Goal: Information Seeking & Learning: Learn about a topic

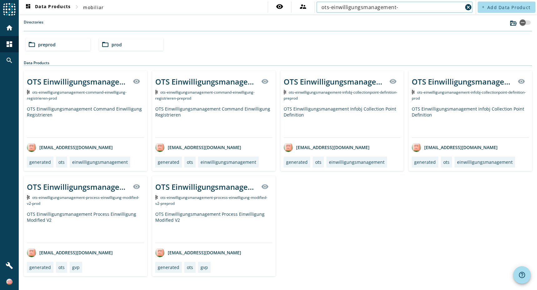
click at [380, 8] on input "ots-einwilligungsmanagement-" at bounding box center [392, 7] width 141 height 8
paste input "uwn-pvfallverwaltung-process-deleteworkflow-completed-v2-_stage_-value"
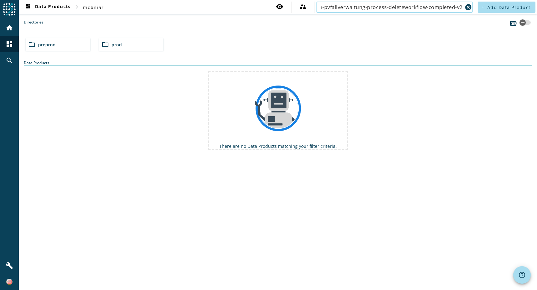
scroll to position [0, 8]
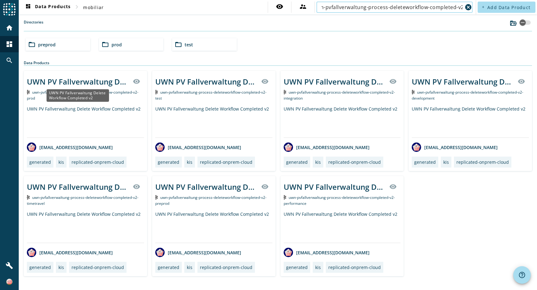
type input "uwn-pvfallverwaltung-process-deleteworkflow-completed-v2"
click at [83, 82] on div "UWN PV Fallverwaltung Delete Workflow Completed v2" at bounding box center [78, 81] width 102 height 10
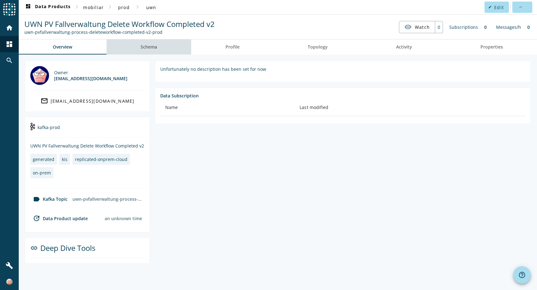
click at [161, 47] on link "Schema" at bounding box center [149, 46] width 85 height 15
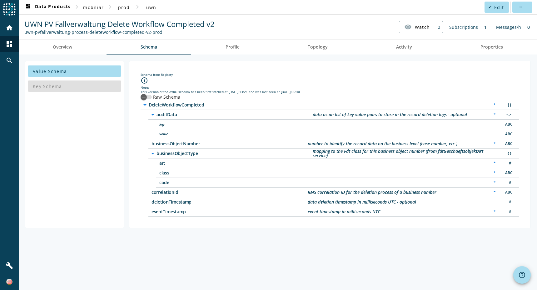
click at [57, 87] on div "Key Schema" at bounding box center [74, 85] width 93 height 15
click at [63, 69] on span "Value Schema" at bounding box center [50, 71] width 34 height 6
click at [148, 98] on div "button" at bounding box center [144, 97] width 13 height 13
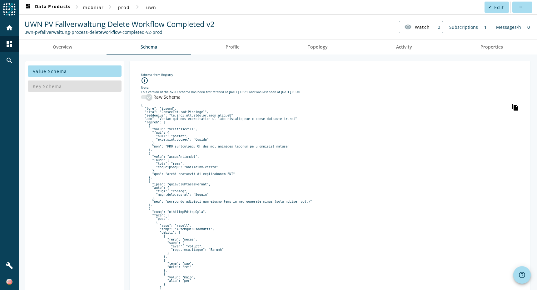
click at [512, 106] on icon "file_copy" at bounding box center [516, 107] width 8 height 8
click at [512, 108] on icon "file_copy" at bounding box center [516, 107] width 8 height 8
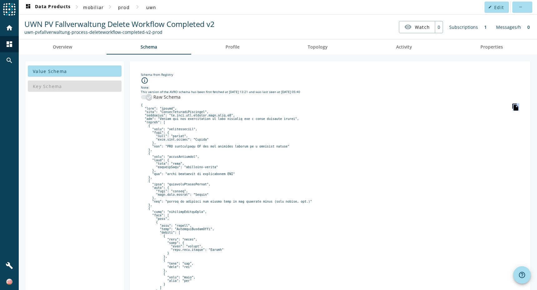
click at [512, 108] on icon "file_copy" at bounding box center [516, 107] width 8 height 8
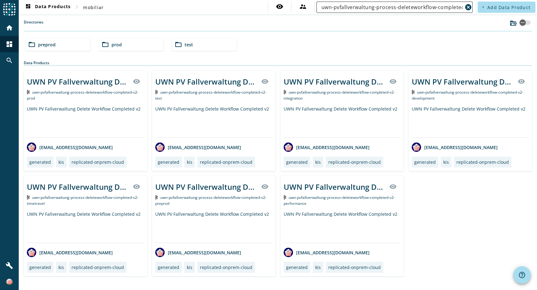
click at [379, 4] on input "uwn-pvfallverwaltung-process-deleteworkflow-completed-v2" at bounding box center [392, 7] width 141 height 8
paste input "fall-abgeschlossen"
type input "uwn-pvfallverwaltung-process-fall-abgeschlossen"
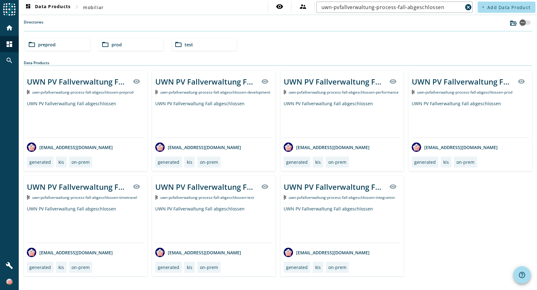
click at [129, 43] on div "folder_open prod" at bounding box center [131, 44] width 65 height 13
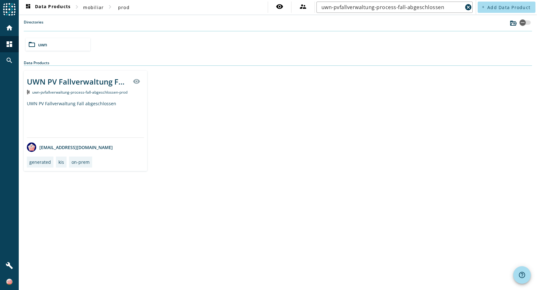
click at [68, 105] on div "UWN PV Fallverwaltung Fall abgeschlossen" at bounding box center [85, 118] width 117 height 37
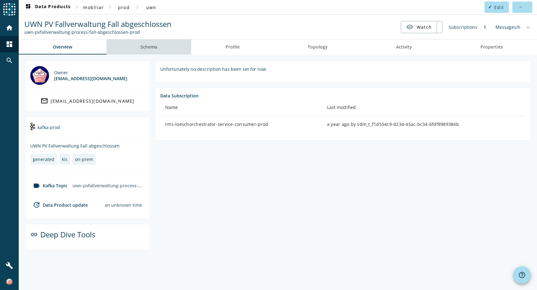
click at [146, 45] on span "Schema" at bounding box center [149, 47] width 17 height 4
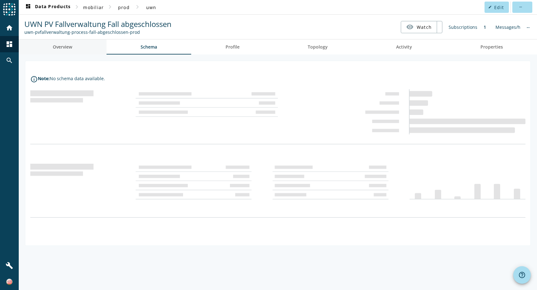
click at [77, 44] on link "Overview" at bounding box center [63, 46] width 88 height 15
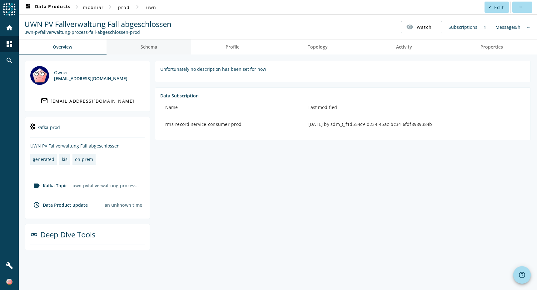
drag, startPoint x: 77, startPoint y: 44, endPoint x: 123, endPoint y: 51, distance: 47.1
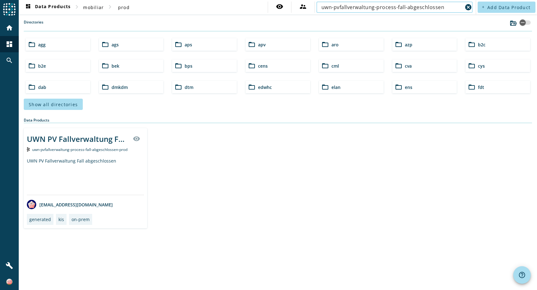
click at [442, 6] on input "uwn-pvfallverwaltung-process-fall-abgeschlossen" at bounding box center [392, 7] width 141 height 8
type input "uwn-pvfallverwaltung-process-fall-abgeschlossen"
click at [99, 7] on span "mobiliar" at bounding box center [93, 7] width 21 height 6
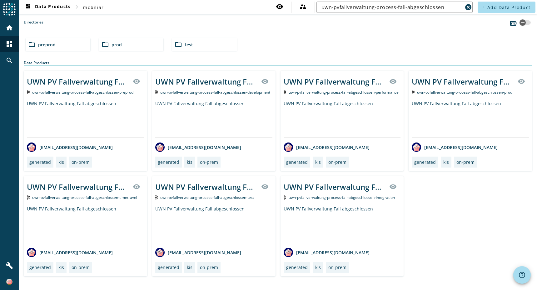
drag, startPoint x: 128, startPoint y: 43, endPoint x: 132, endPoint y: 19, distance: 24.1
click at [132, 19] on section "Directories folder_open preprod folder_open prod folder_open test" at bounding box center [278, 36] width 509 height 34
click at [58, 46] on div "folder_open preprod" at bounding box center [58, 44] width 65 height 13
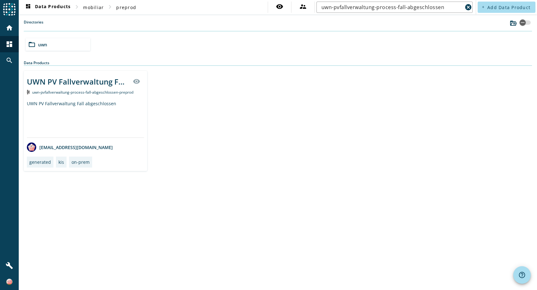
click at [45, 87] on div "UWN PV Fallverwaltung Fall abgeschlossen visibility" at bounding box center [85, 81] width 117 height 15
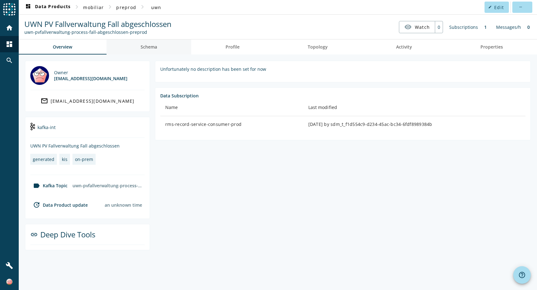
click at [144, 47] on span "Schema" at bounding box center [149, 47] width 17 height 4
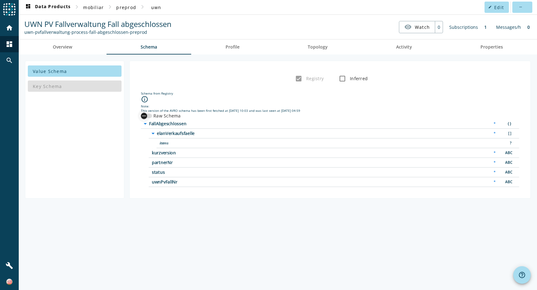
click at [146, 117] on icon "button" at bounding box center [144, 116] width 6 height 6
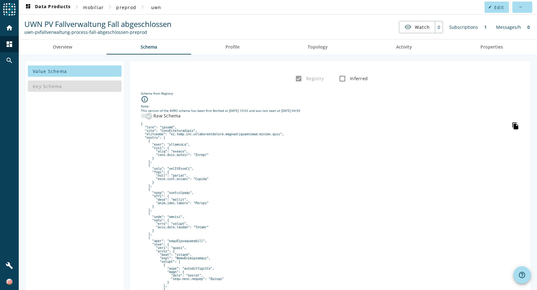
click at [512, 123] on icon "file_copy" at bounding box center [516, 126] width 8 height 8
click at [512, 125] on icon "file_copy" at bounding box center [516, 126] width 8 height 8
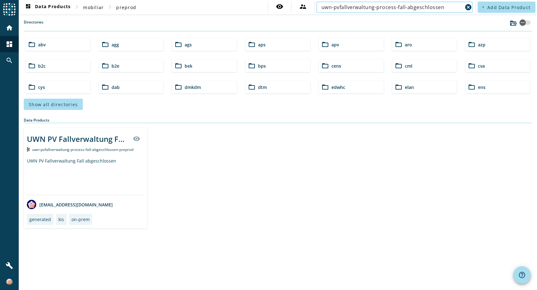
click at [452, 6] on input "uwn-pvfallverwaltung-process-fall-abgeschlossen" at bounding box center [392, 7] width 141 height 8
paste input "gfb-status-veraendert"
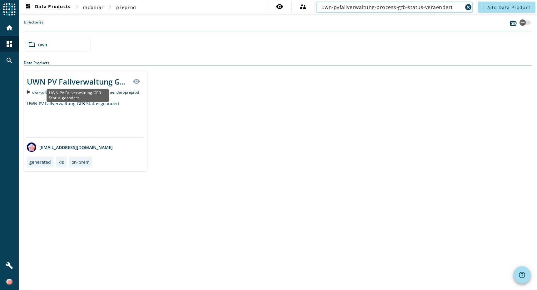
type input "uwn-pvfallverwaltung-process-gfb-status-veraendert"
click at [58, 81] on div "UWN PV Fallverwaltung GFB Status geandert" at bounding box center [78, 81] width 102 height 10
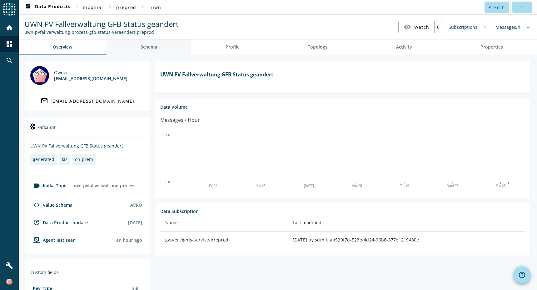
click at [153, 48] on span "Schema" at bounding box center [149, 47] width 17 height 4
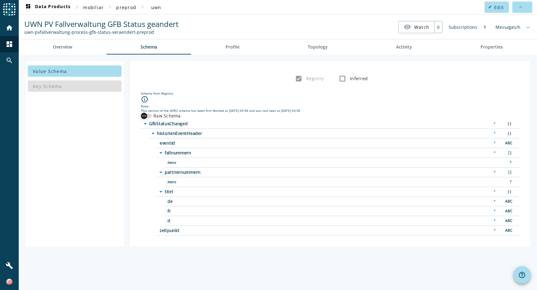
click at [150, 114] on div "button" at bounding box center [146, 115] width 11 height 4
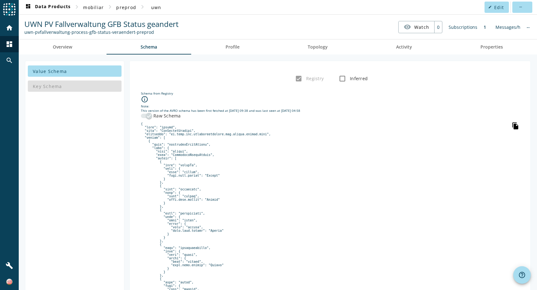
click at [512, 124] on icon "file_copy" at bounding box center [516, 126] width 8 height 8
click at [512, 127] on icon "file_copy" at bounding box center [516, 126] width 8 height 8
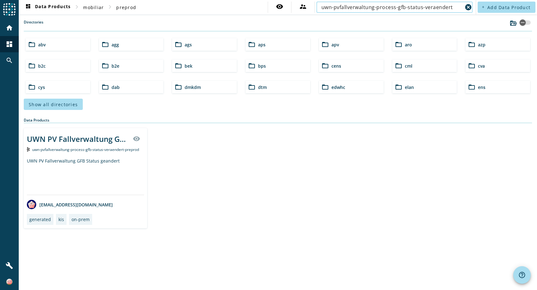
click at [451, 5] on input "uwn-pvfallverwaltung-process-gfb-status-veraendert" at bounding box center [392, 7] width 141 height 8
paste input "visum-benoetig"
type input "uwn-pvfallverwaltung-process-visum-benoetigt"
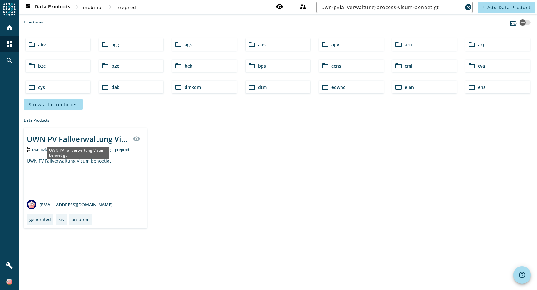
click at [81, 140] on div "UWN PV Fallverwaltung Visum benoetigt" at bounding box center [78, 138] width 102 height 10
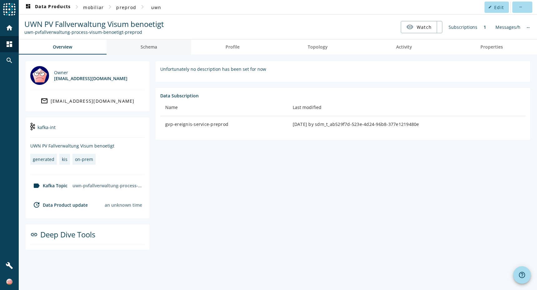
click at [144, 48] on span "Schema" at bounding box center [149, 47] width 17 height 4
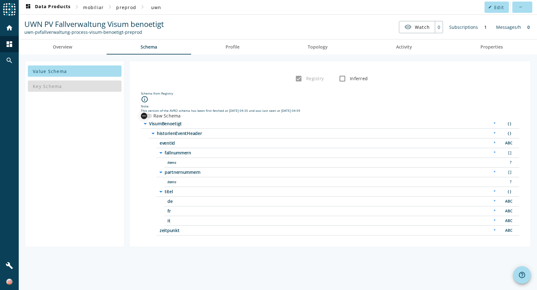
click at [147, 116] on div "button" at bounding box center [144, 115] width 13 height 13
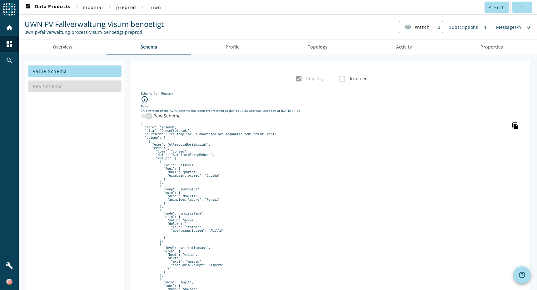
click at [512, 127] on icon "file_copy" at bounding box center [516, 126] width 8 height 8
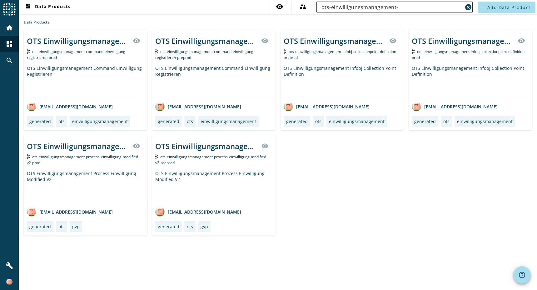
click at [416, 9] on input "ots-einwilligungsmanagement-" at bounding box center [392, 7] width 141 height 8
paste input "aro-fallzustand-process-case-changed"
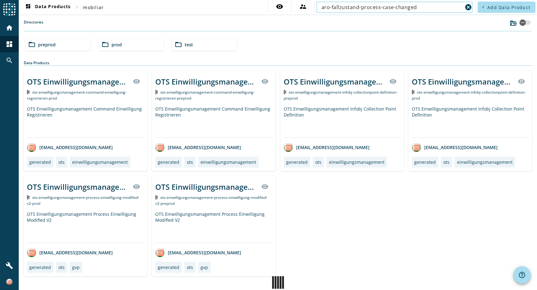
type input "aro-fallzustand-process-case-changed"
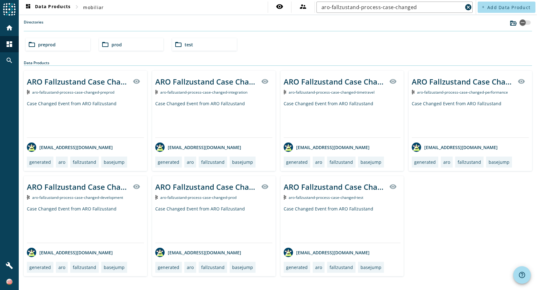
click at [53, 43] on span "preprod" at bounding box center [47, 45] width 18 height 6
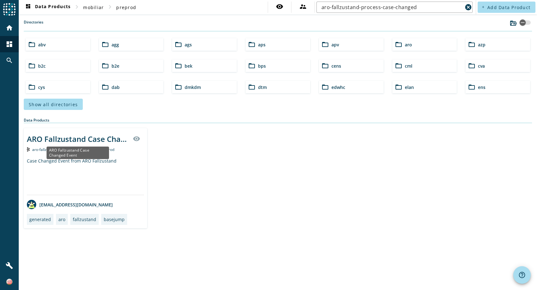
click at [78, 139] on div "ARO Fallzustand Case Changed Event" at bounding box center [78, 138] width 102 height 10
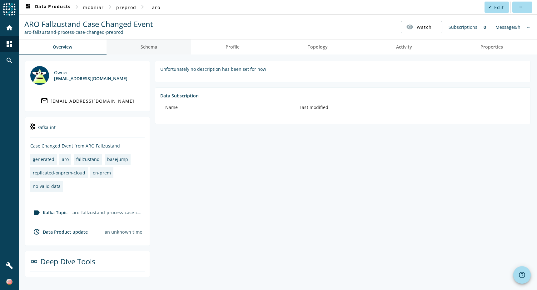
click at [149, 45] on span "Schema" at bounding box center [149, 47] width 17 height 4
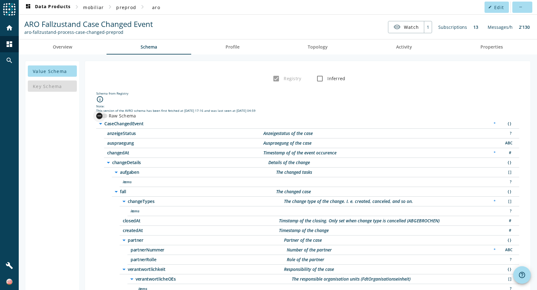
click at [97, 116] on icon "button" at bounding box center [100, 116] width 6 height 6
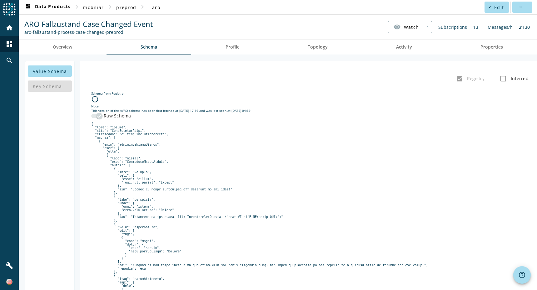
click at [94, 115] on div "button" at bounding box center [99, 115] width 13 height 13
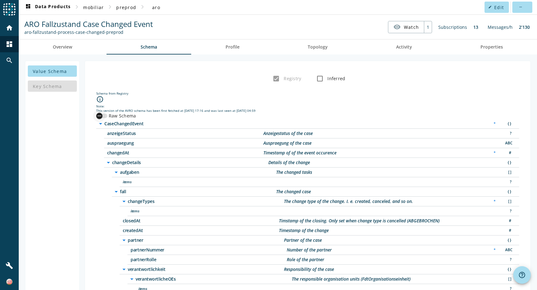
click at [97, 115] on icon "button" at bounding box center [100, 116] width 6 height 6
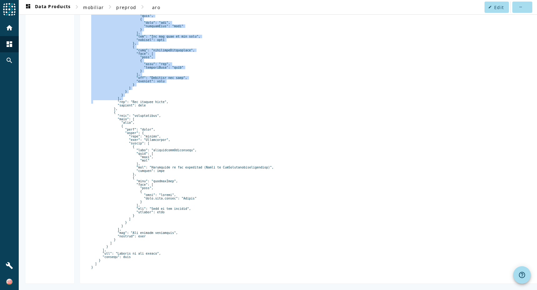
scroll to position [2439, 0]
drag, startPoint x: 93, startPoint y: 123, endPoint x: 114, endPoint y: 263, distance: 141.9
copy pre "{ "type": "record", "name": "CaseChangedEvent", "namespace": "ch.mobi.aro.fallz…"
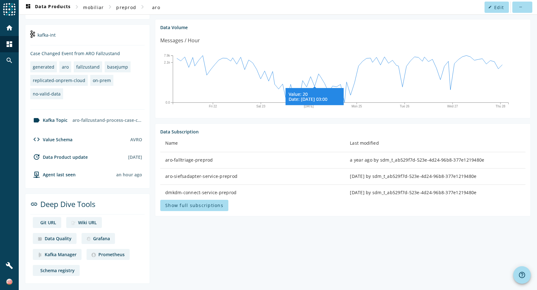
scroll to position [140, 0]
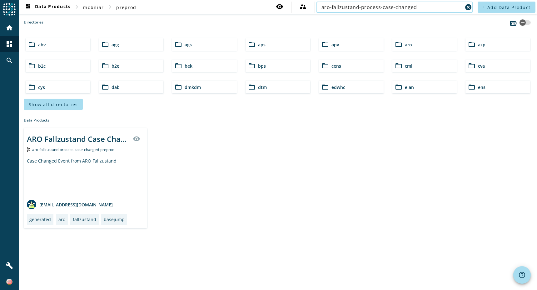
click at [429, 7] on input "aro-fallzustand-process-case-changed" at bounding box center [392, 7] width 141 height 8
paste input "rms-loeschorchestrator-process-deleteworkflow-started-v2"
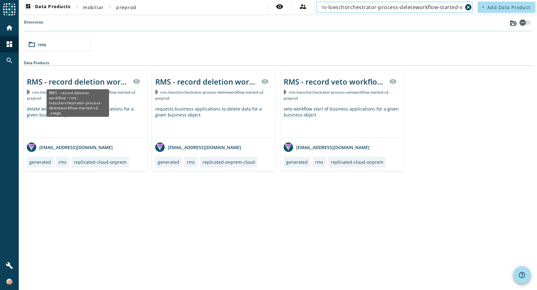
type input "rms-loeschorchestrator-process-deleteworkflow-started-v2"
click at [88, 81] on div "RMS - record deletion workflow - rms-loeschorchestrator-process-deleteworkflow-…" at bounding box center [78, 81] width 102 height 10
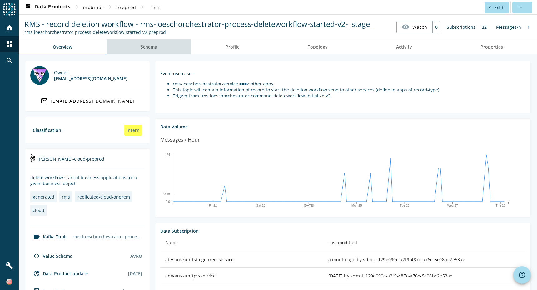
click at [147, 46] on span "Schema" at bounding box center [149, 47] width 17 height 4
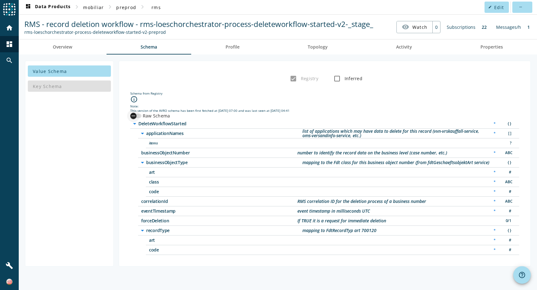
click at [139, 114] on div "button" at bounding box center [133, 115] width 13 height 13
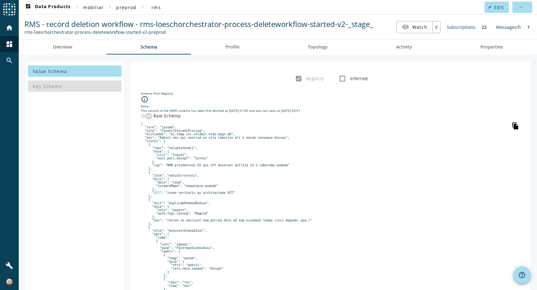
click at [515, 127] on icon "file_copy" at bounding box center [516, 126] width 8 height 8
click at [514, 127] on icon "file_copy" at bounding box center [516, 126] width 8 height 8
click at [512, 124] on icon "file_copy" at bounding box center [516, 126] width 8 height 8
